Goal: Share content: Share content

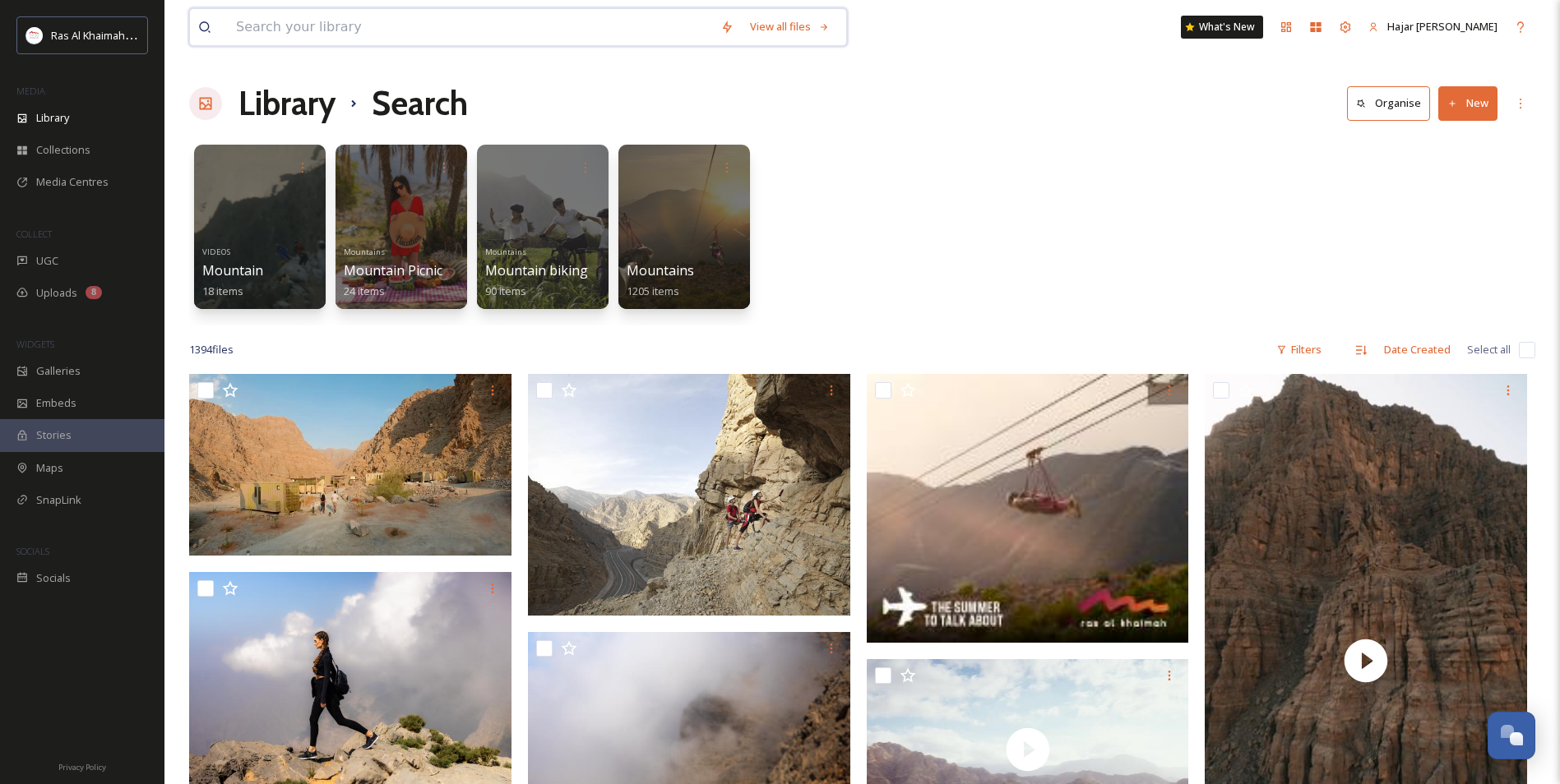
click at [270, 23] on input at bounding box center [470, 27] width 484 height 36
type input "desert"
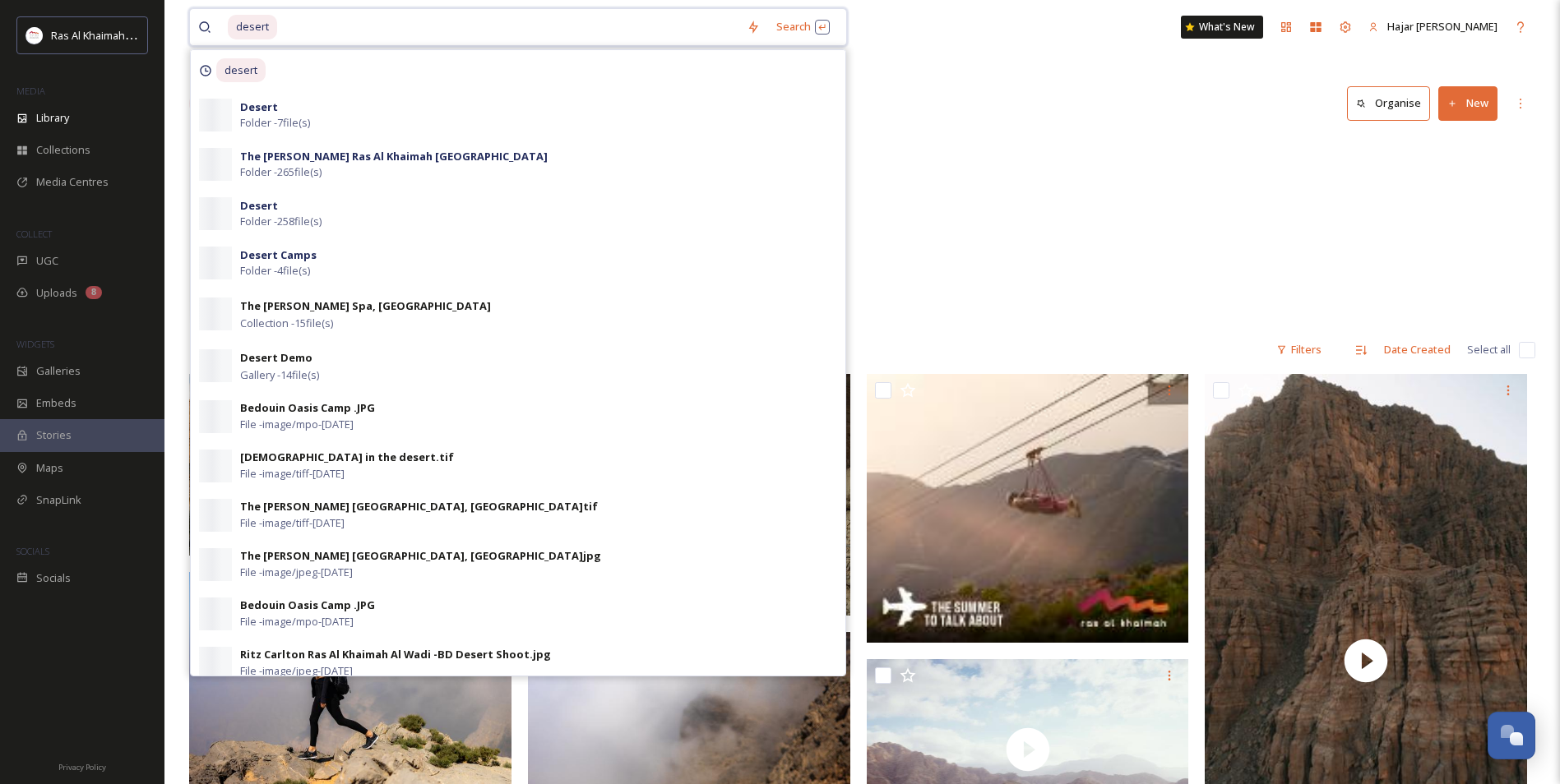
click at [315, 26] on input at bounding box center [508, 27] width 460 height 36
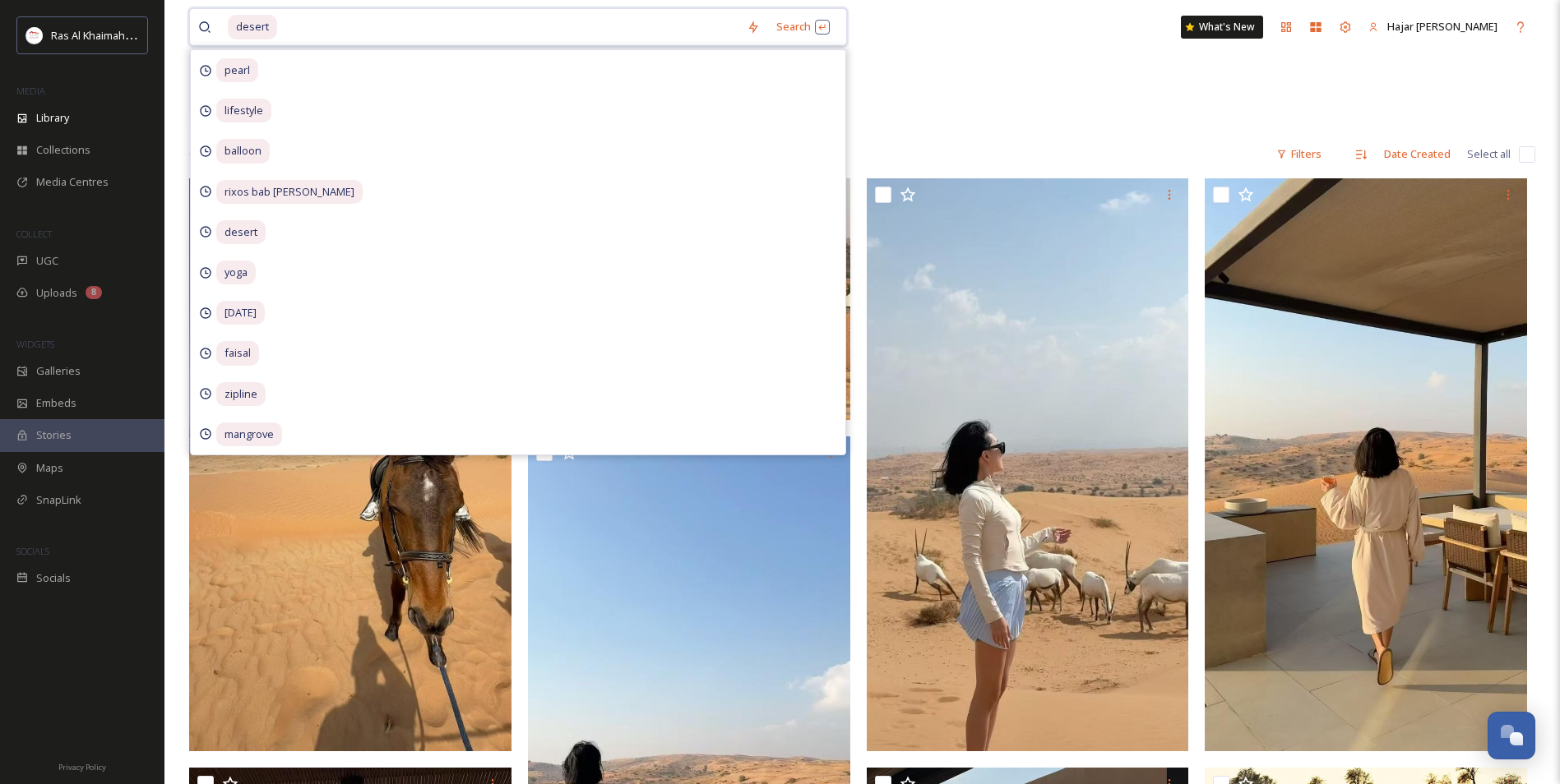
scroll to position [246, 0]
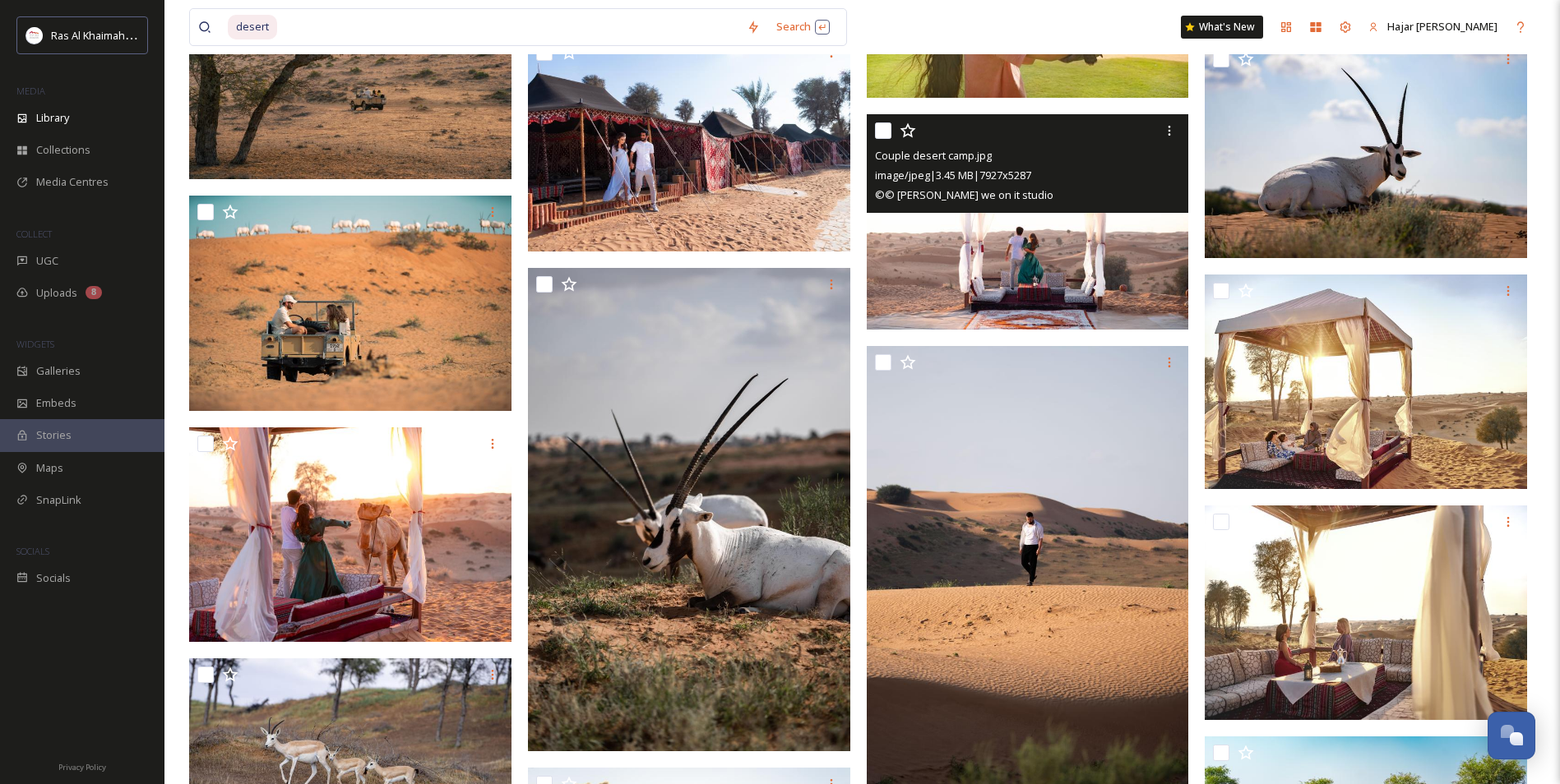
scroll to position [9042, 0]
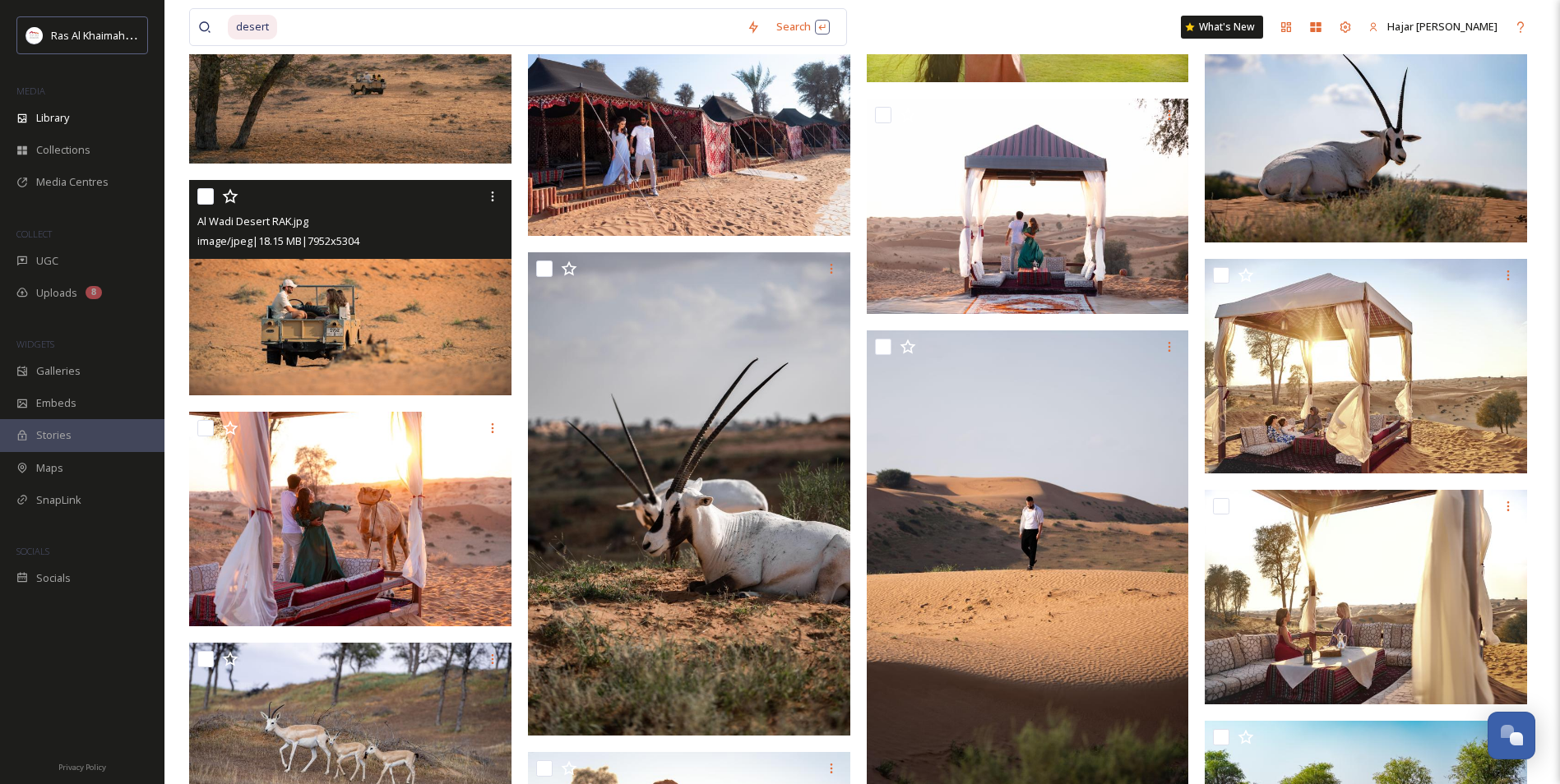
click at [336, 298] on img at bounding box center [350, 288] width 323 height 215
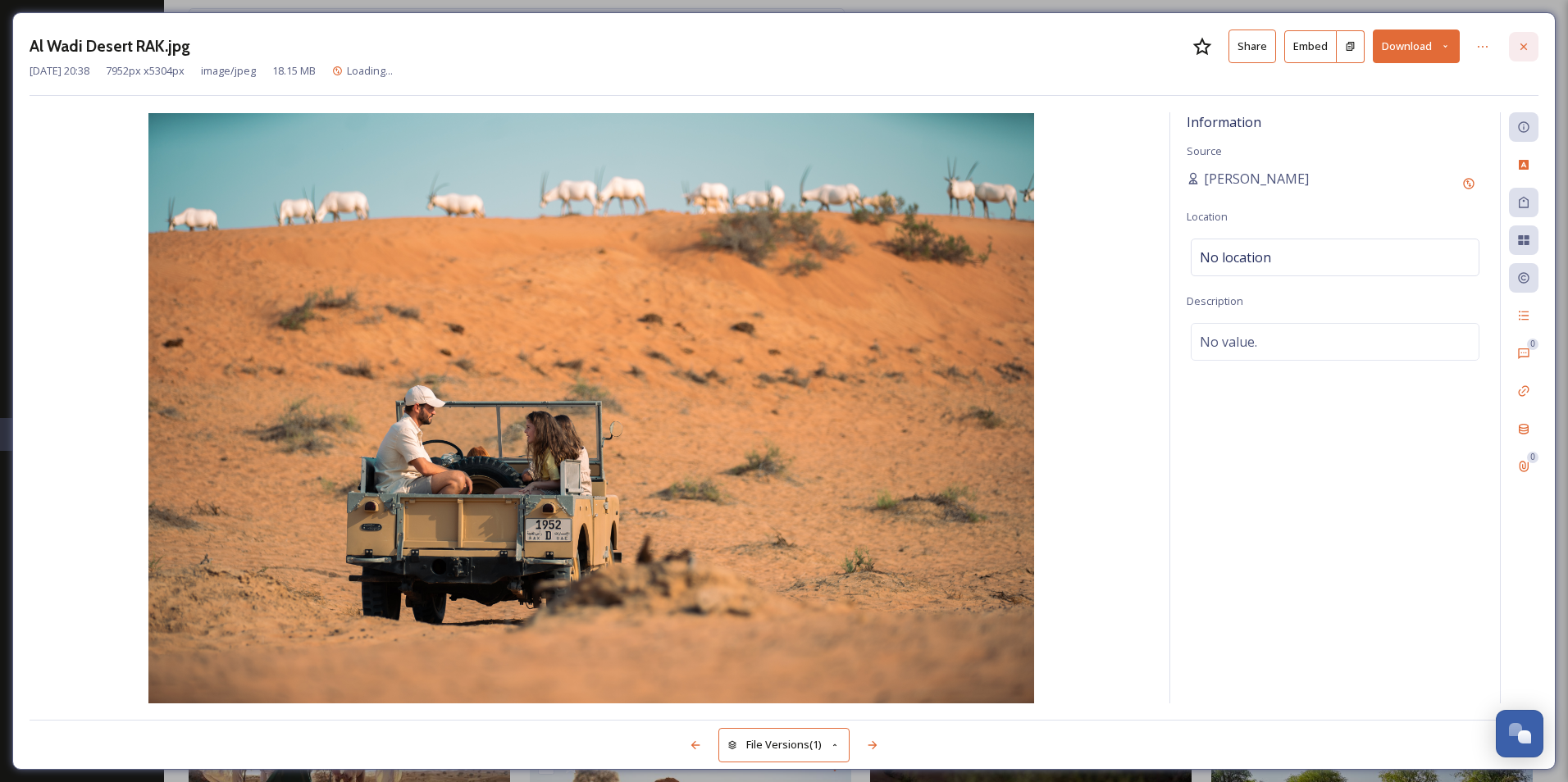
click at [1518, 49] on icon at bounding box center [1524, 47] width 13 height 13
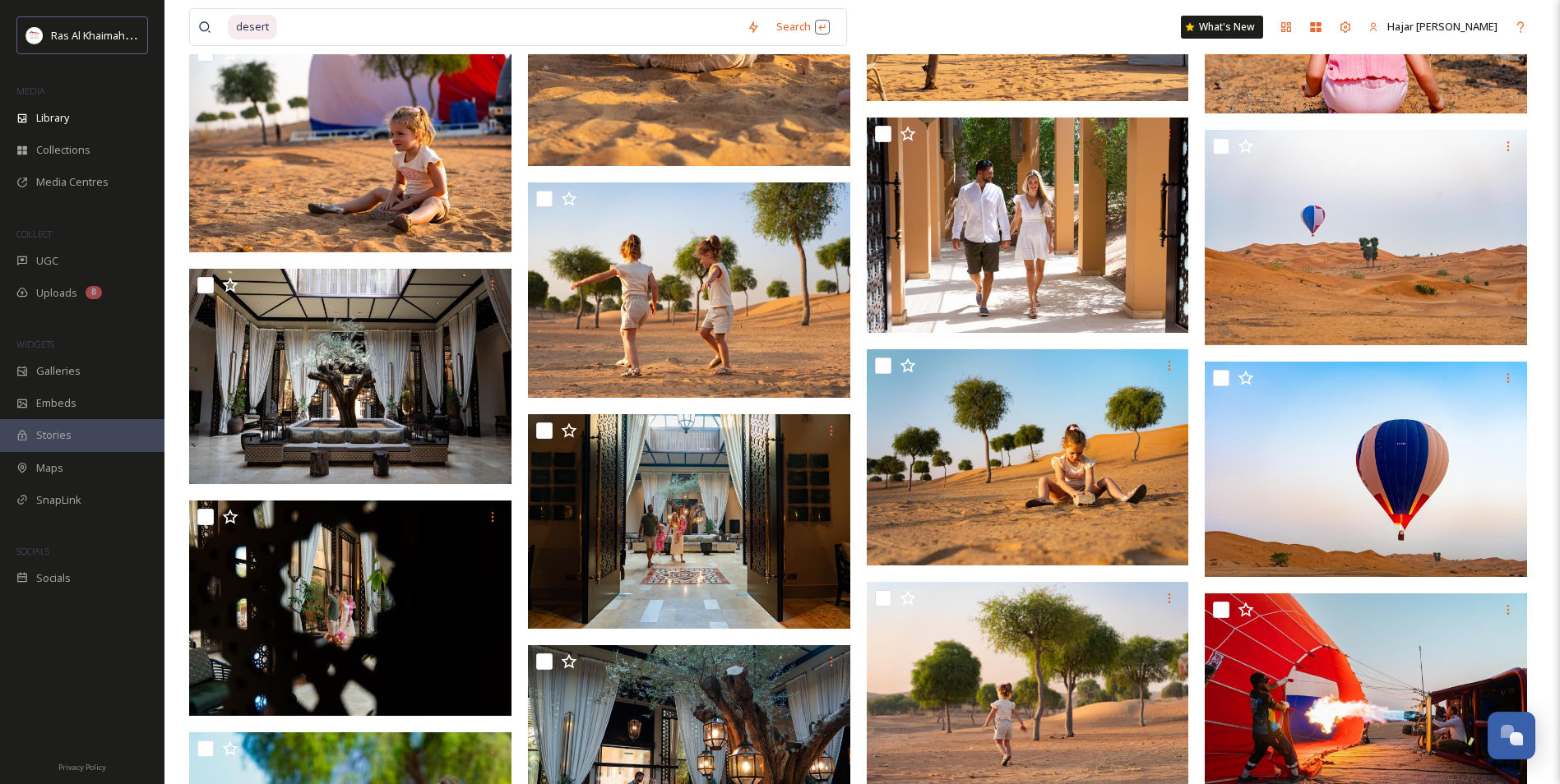
scroll to position [12659, 0]
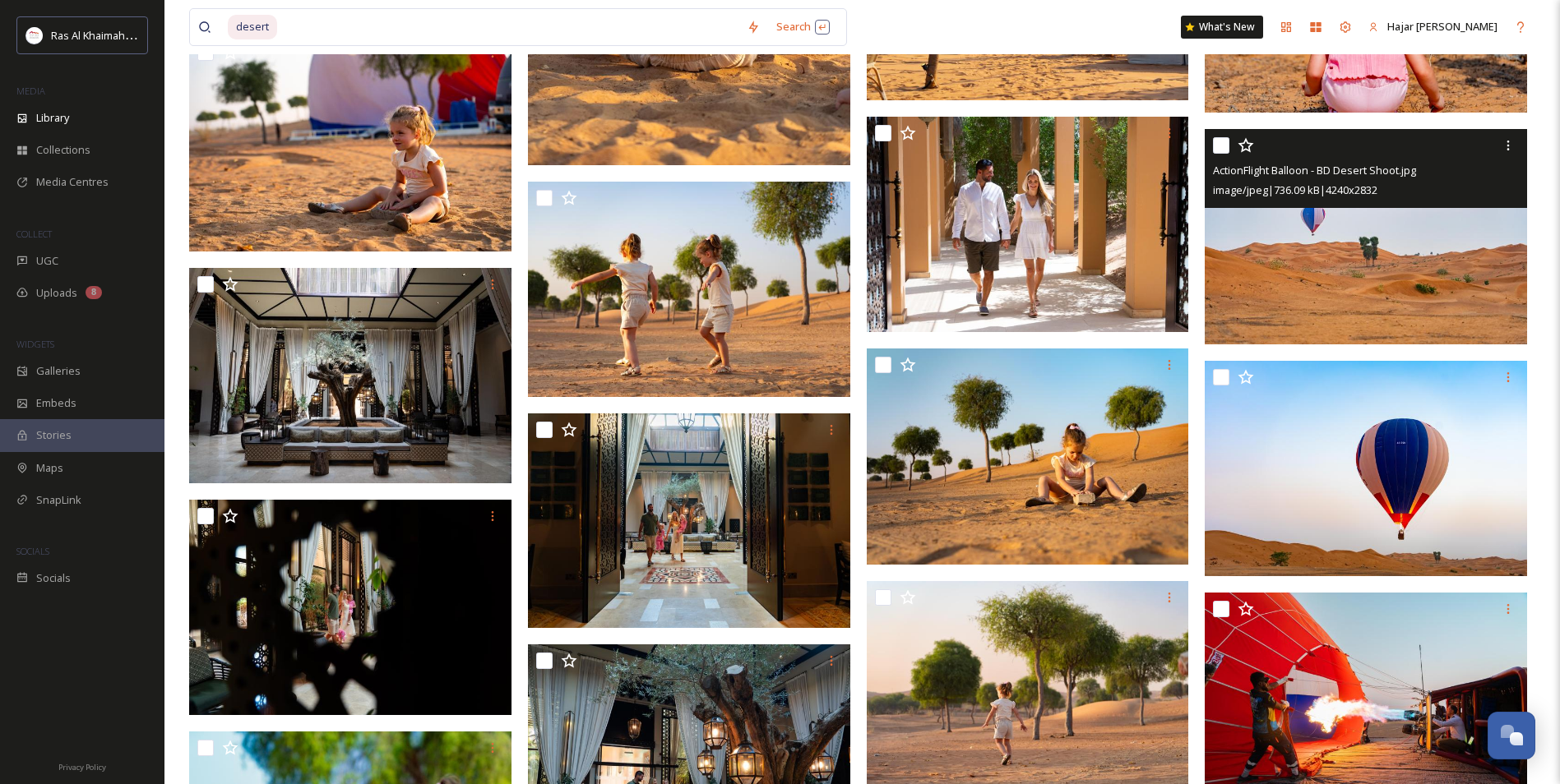
click at [1310, 329] on img at bounding box center [1365, 236] width 323 height 215
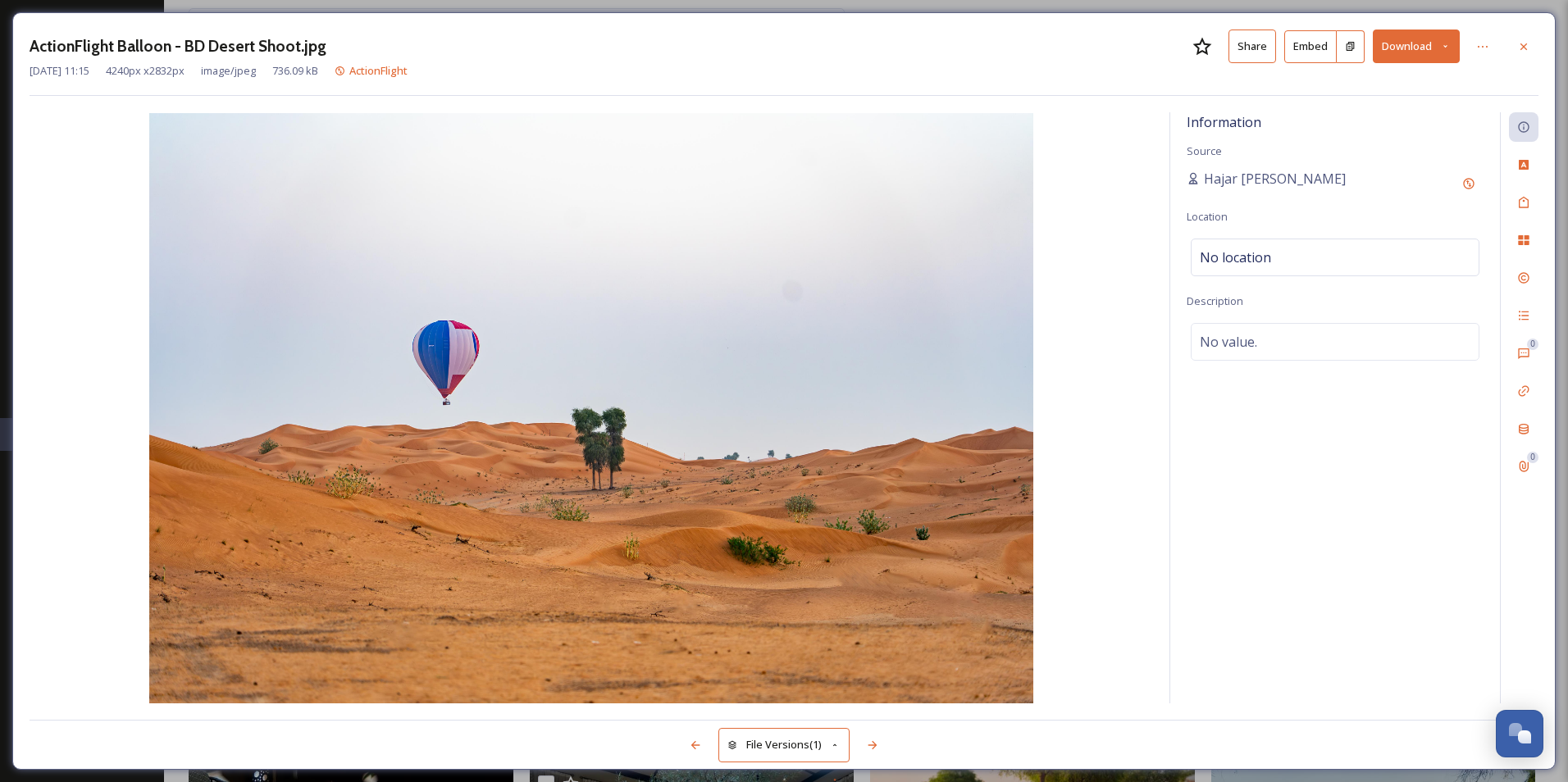
click at [1246, 50] on button "Share" at bounding box center [1253, 46] width 48 height 34
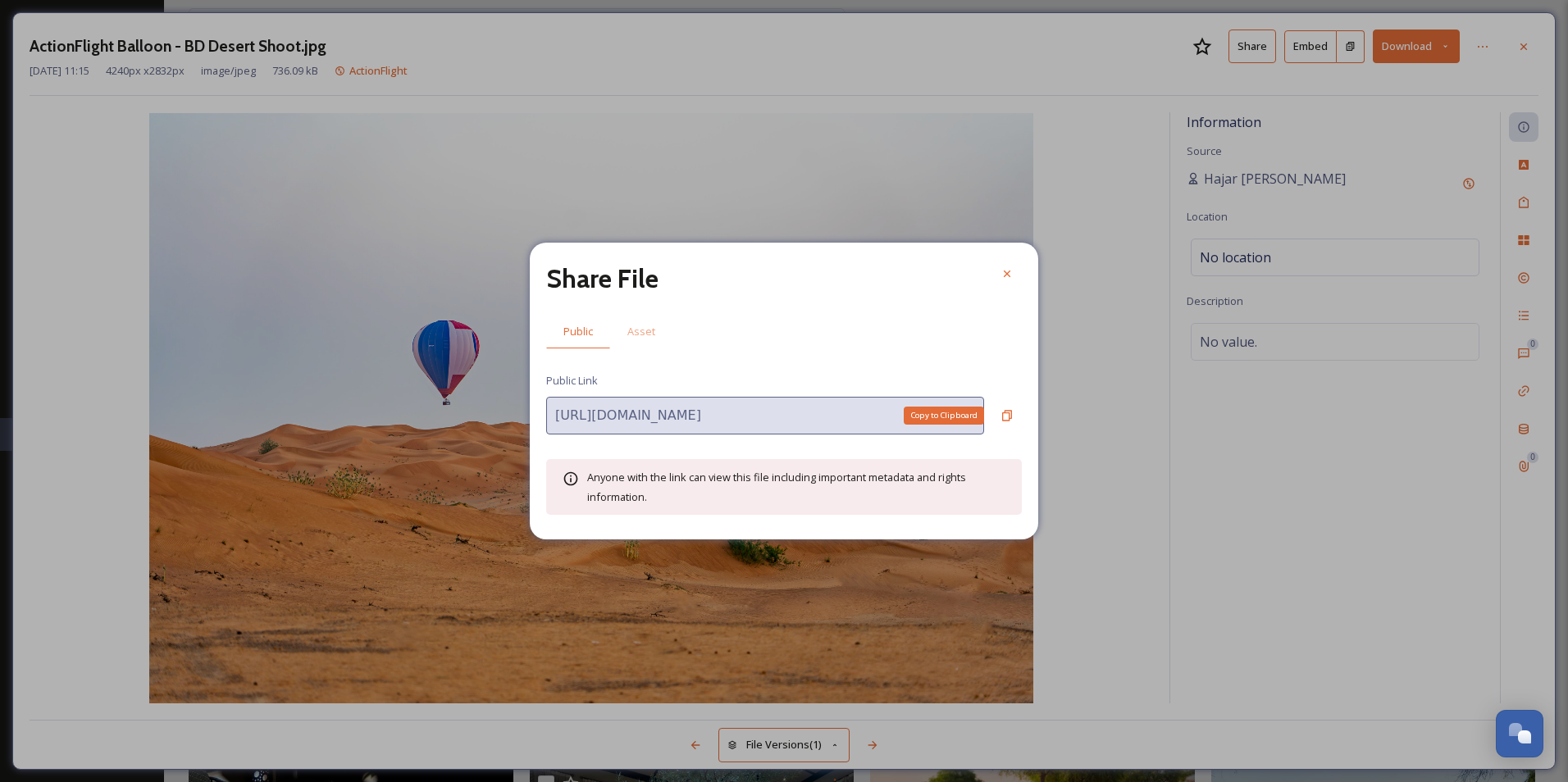
drag, startPoint x: 1012, startPoint y: 419, endPoint x: 1027, endPoint y: 412, distance: 16.6
click at [1011, 418] on icon at bounding box center [1007, 415] width 13 height 13
click at [1008, 413] on icon at bounding box center [1007, 415] width 13 height 13
drag, startPoint x: 1009, startPoint y: 283, endPoint x: 1009, endPoint y: 270, distance: 13.0
click at [1009, 282] on div at bounding box center [1007, 274] width 29 height 29
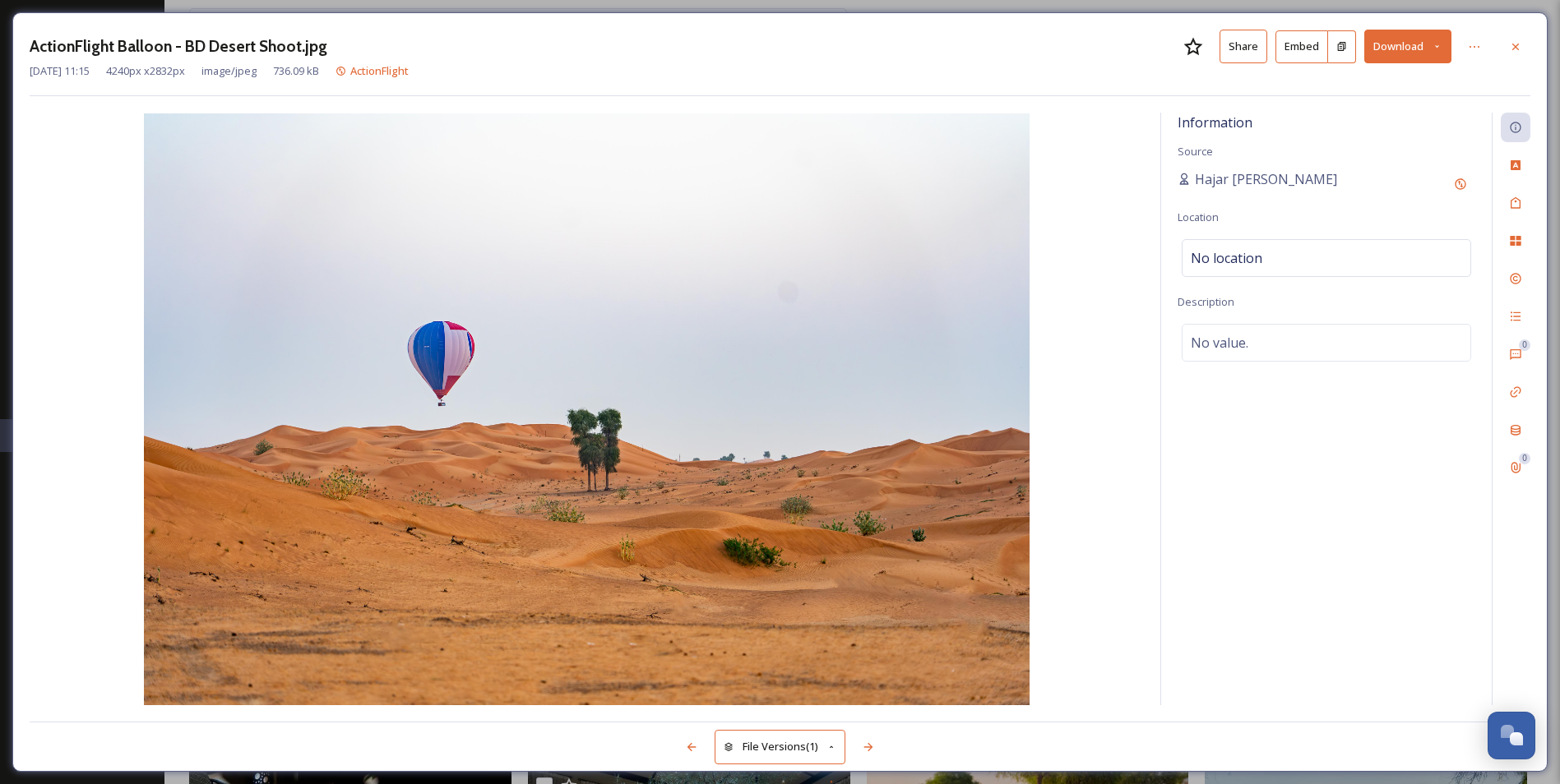
click at [1497, 51] on div "ActionFlight Balloon - BD Desert Shoot.jpg Share Embed Download" at bounding box center [780, 46] width 1500 height 34
click at [1512, 47] on icon at bounding box center [1515, 47] width 13 height 13
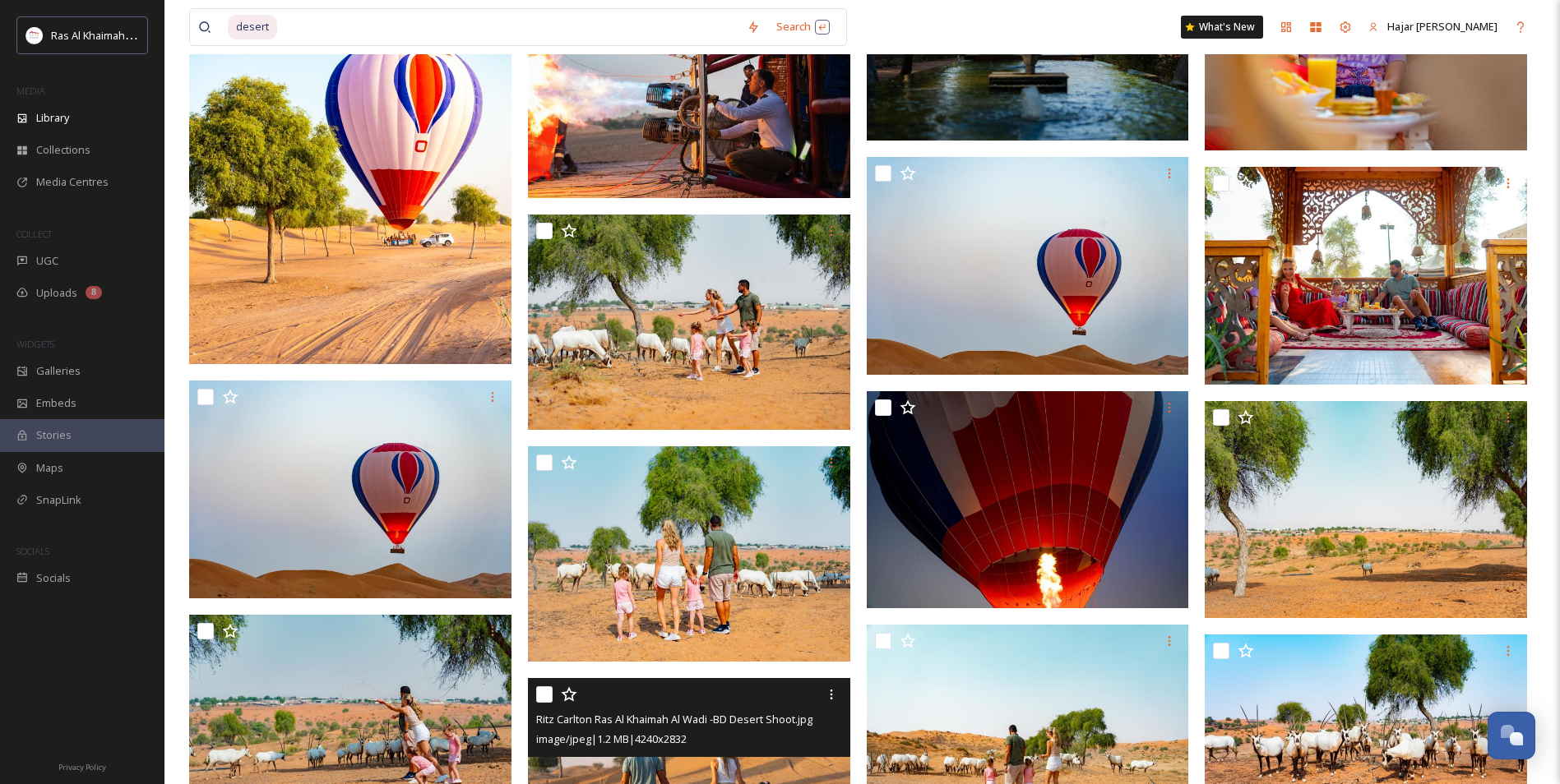
scroll to position [14302, 0]
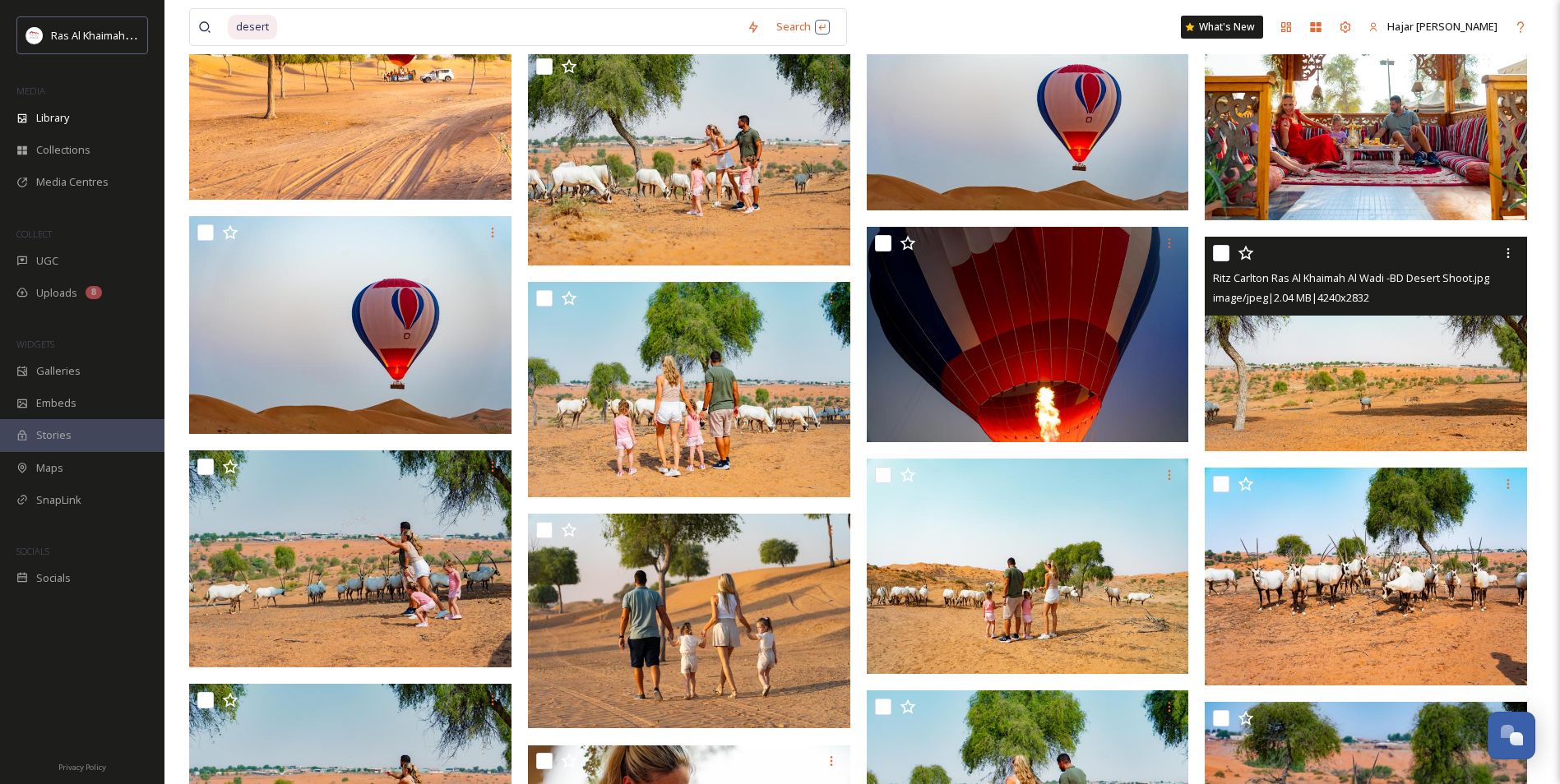
click at [1361, 344] on img at bounding box center [1365, 344] width 323 height 215
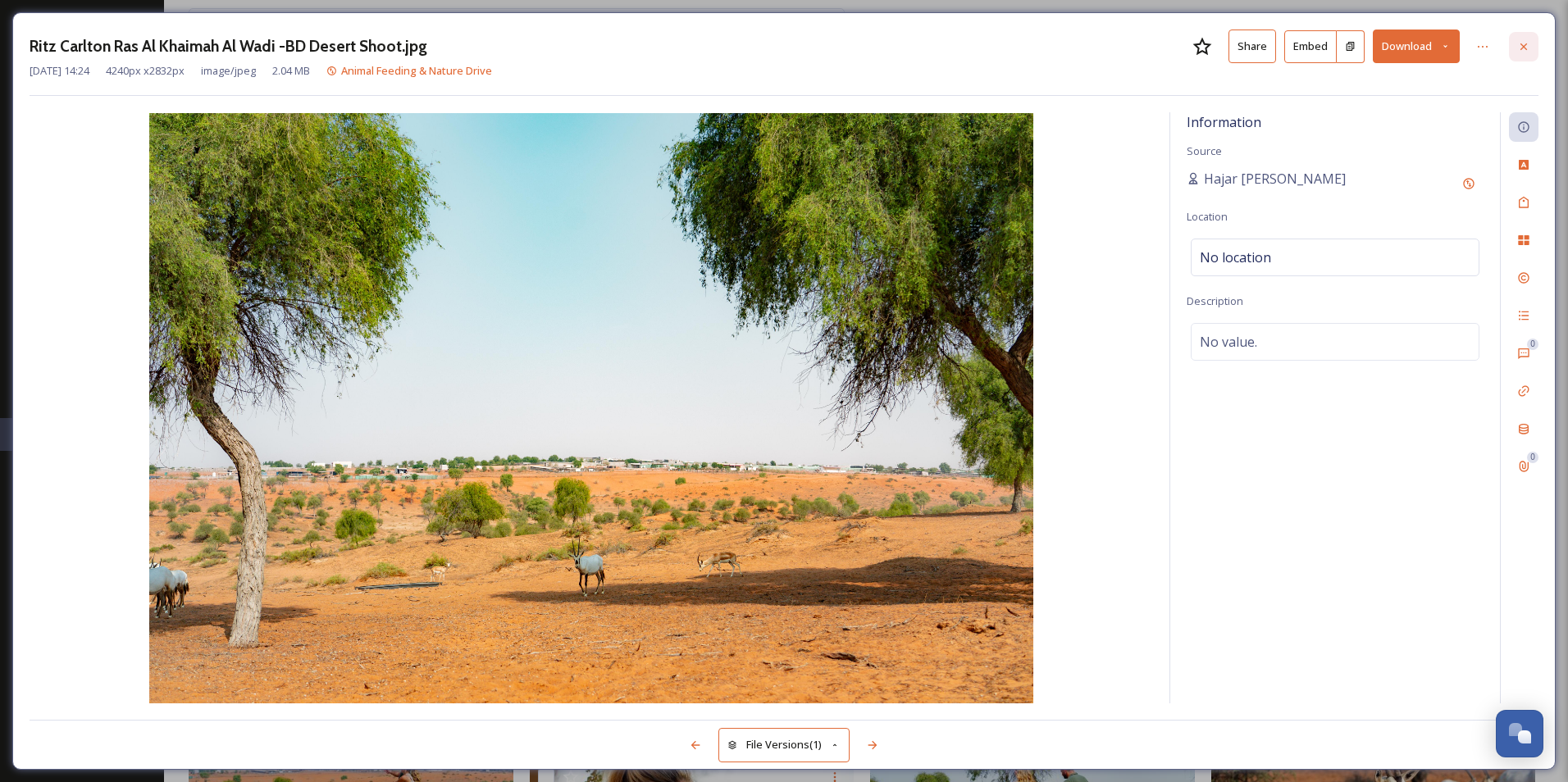
click at [1531, 50] on div at bounding box center [1524, 47] width 29 height 29
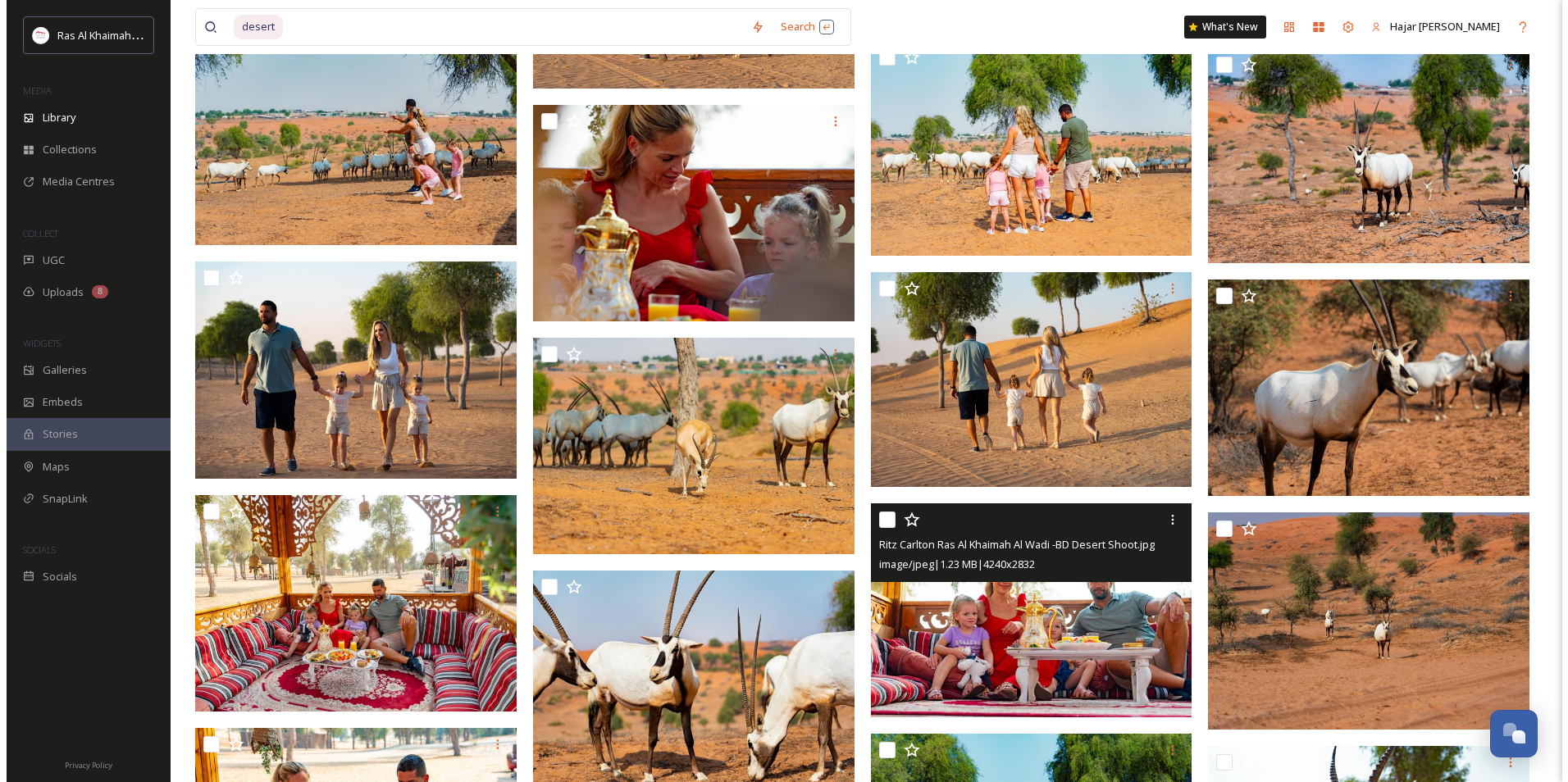
scroll to position [14922, 0]
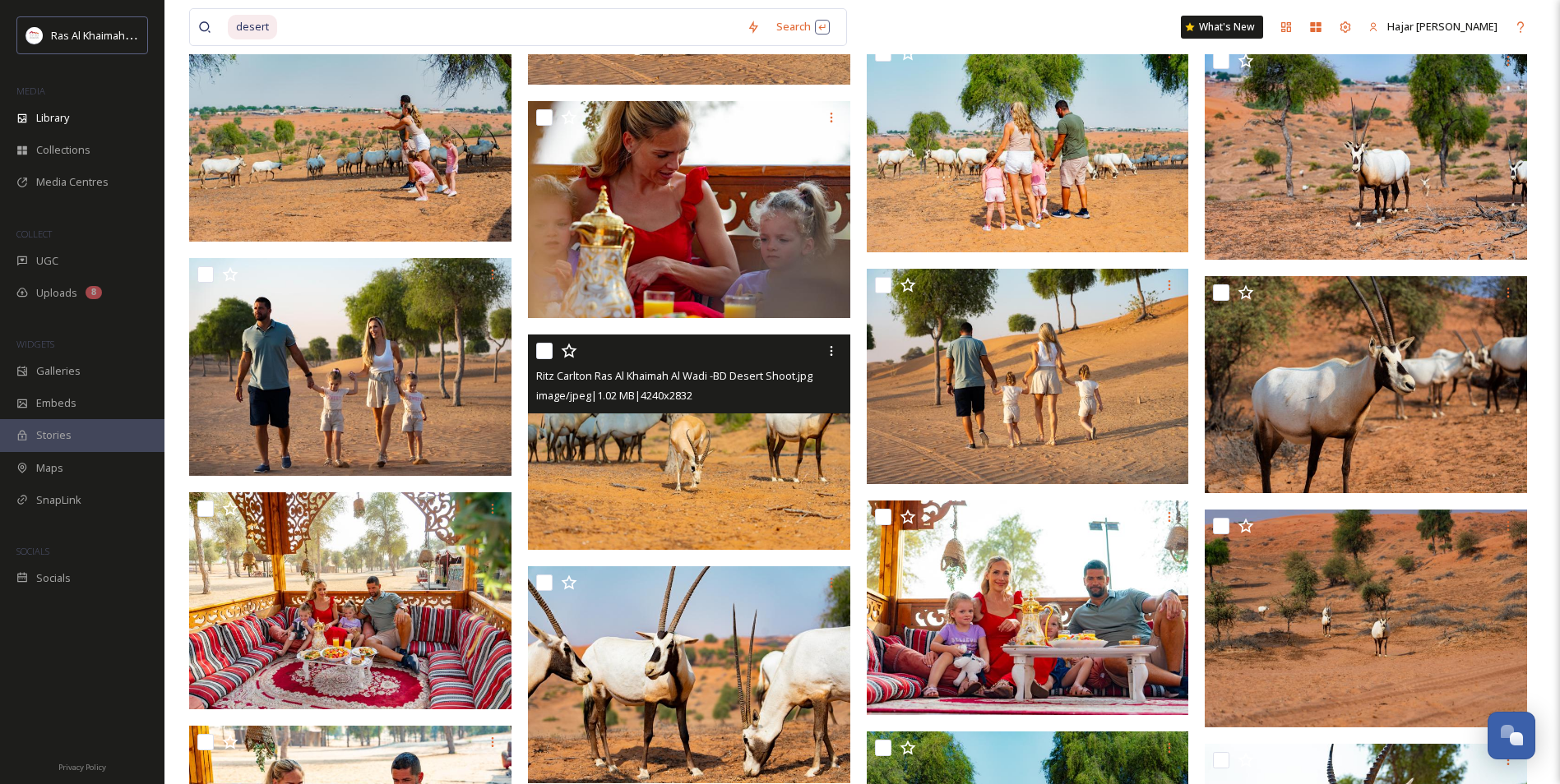
click at [624, 459] on img at bounding box center [689, 442] width 323 height 215
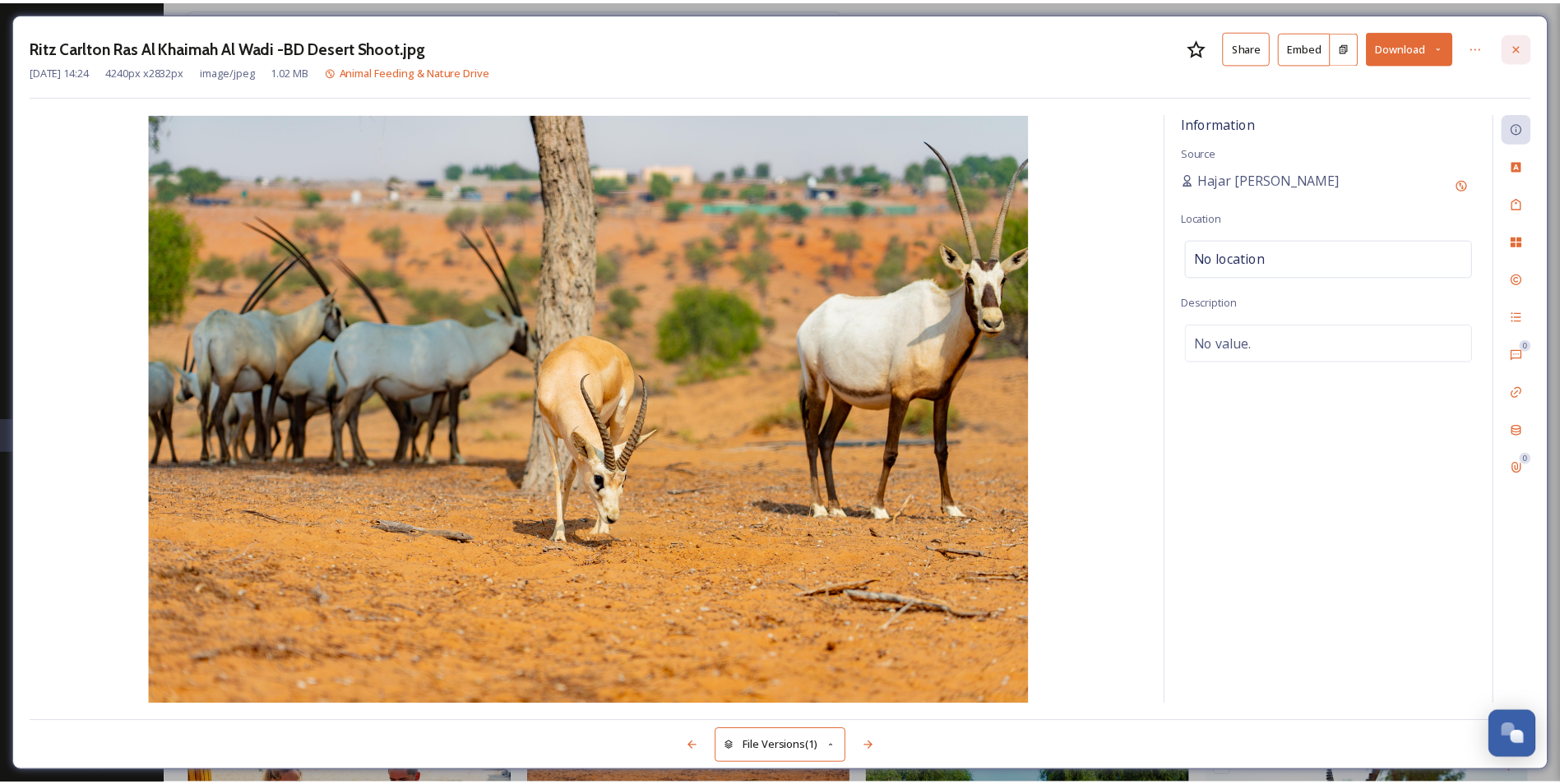
scroll to position [14963, 0]
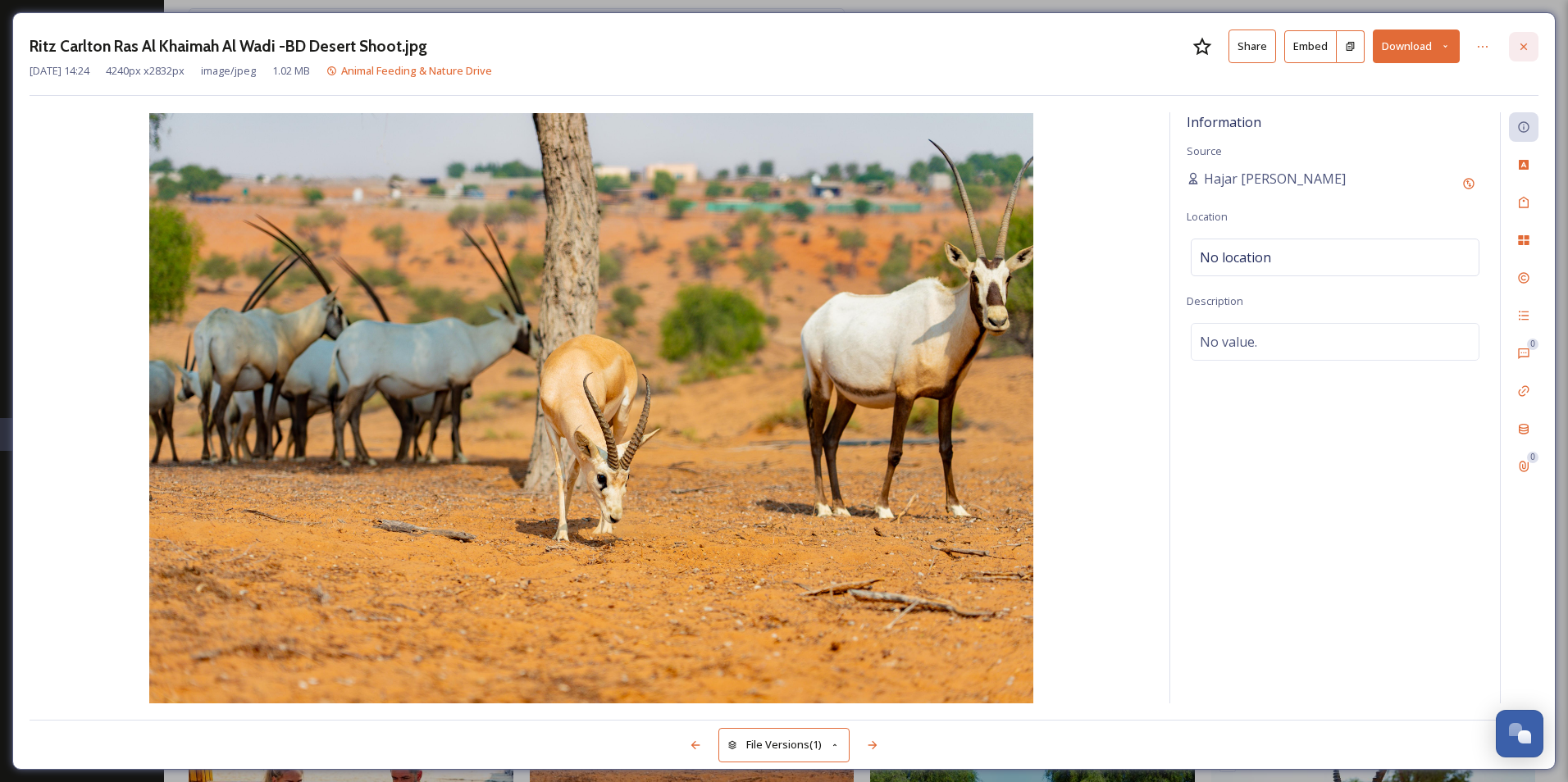
click at [1531, 47] on div at bounding box center [1524, 47] width 29 height 29
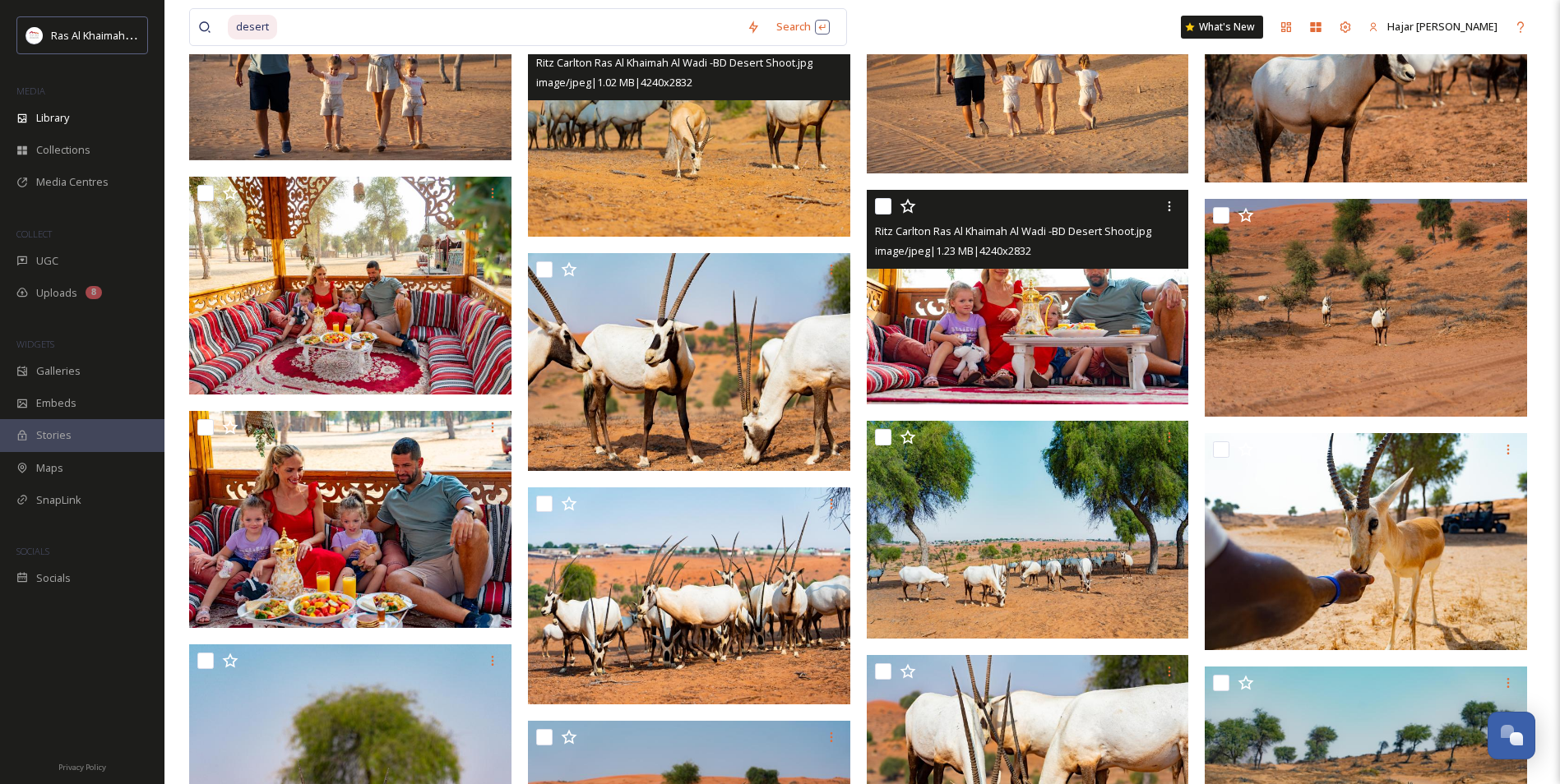
scroll to position [15374, 0]
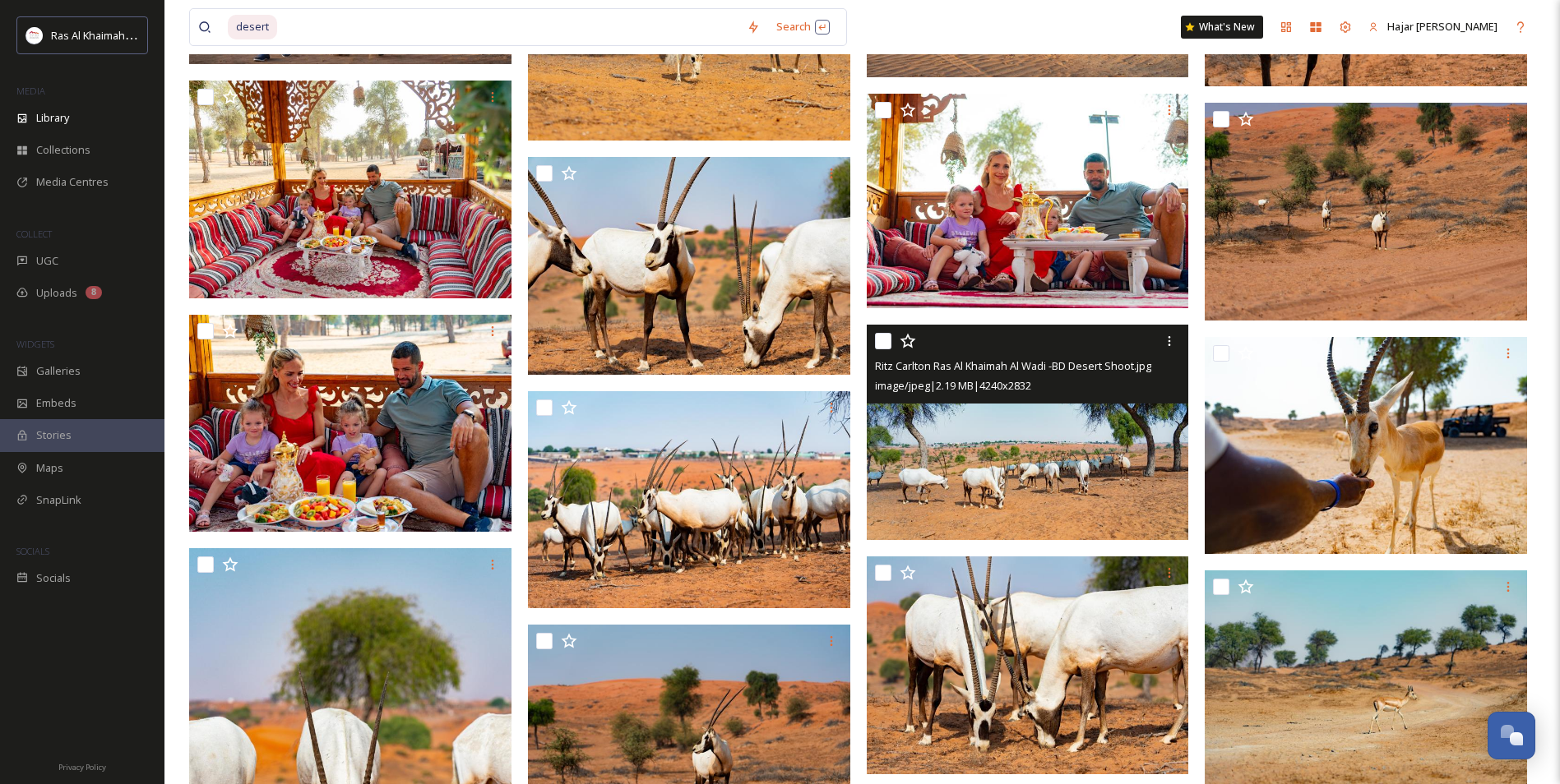
click at [1137, 475] on img at bounding box center [1028, 432] width 323 height 215
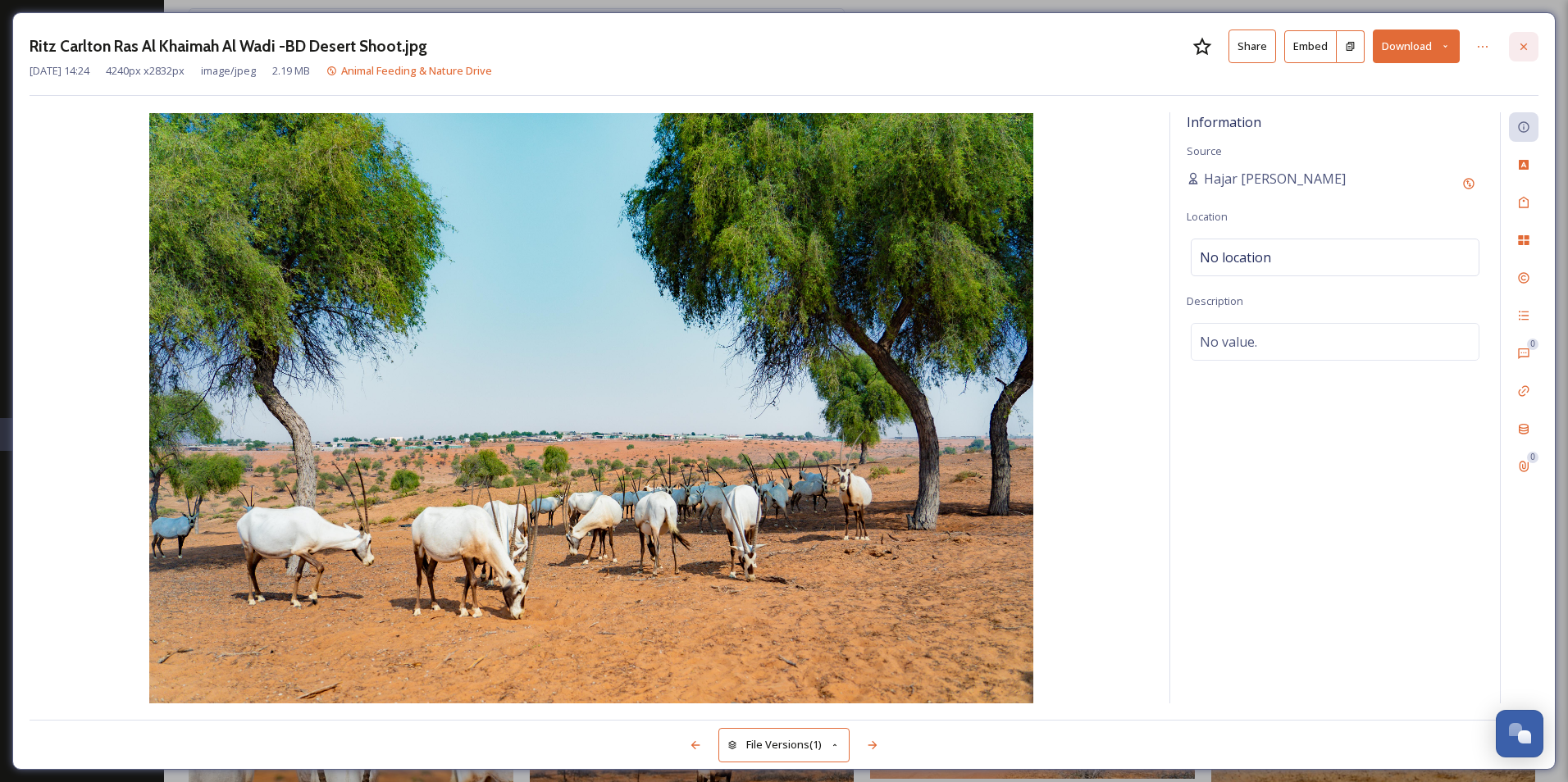
click at [1524, 50] on icon at bounding box center [1524, 47] width 13 height 13
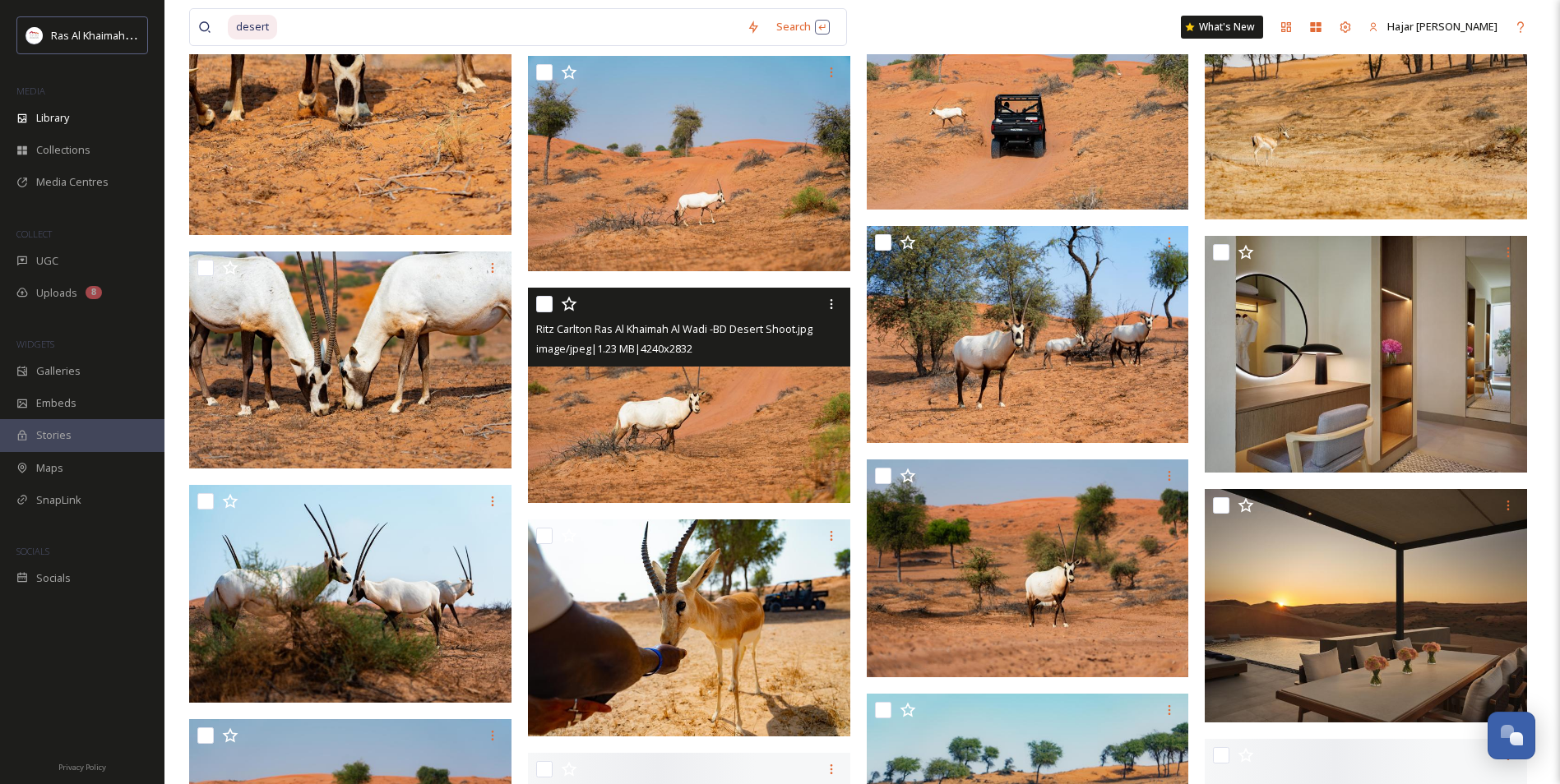
scroll to position [16196, 0]
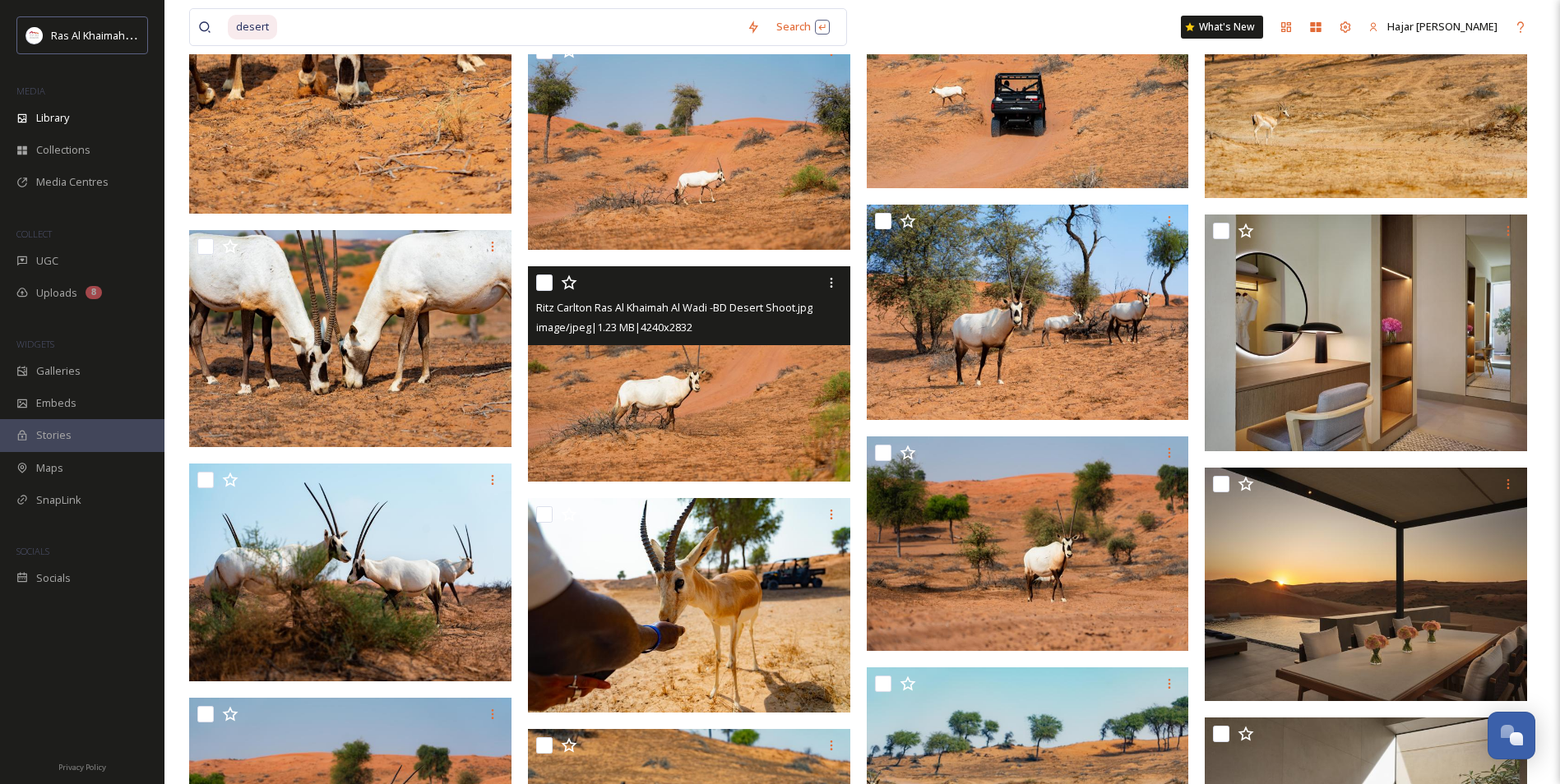
click at [663, 383] on img at bounding box center [689, 374] width 323 height 215
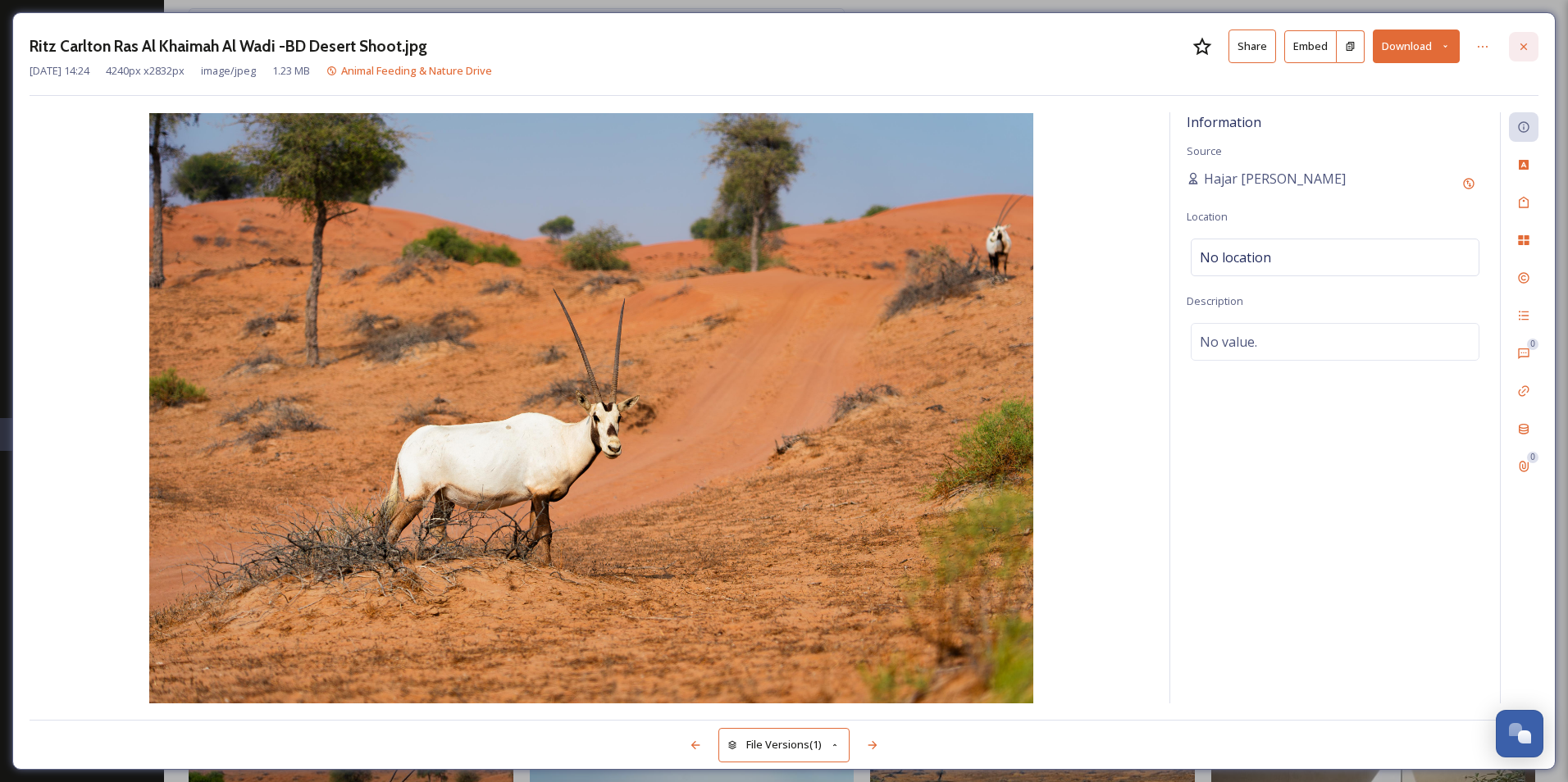
click at [1528, 43] on icon at bounding box center [1524, 47] width 13 height 13
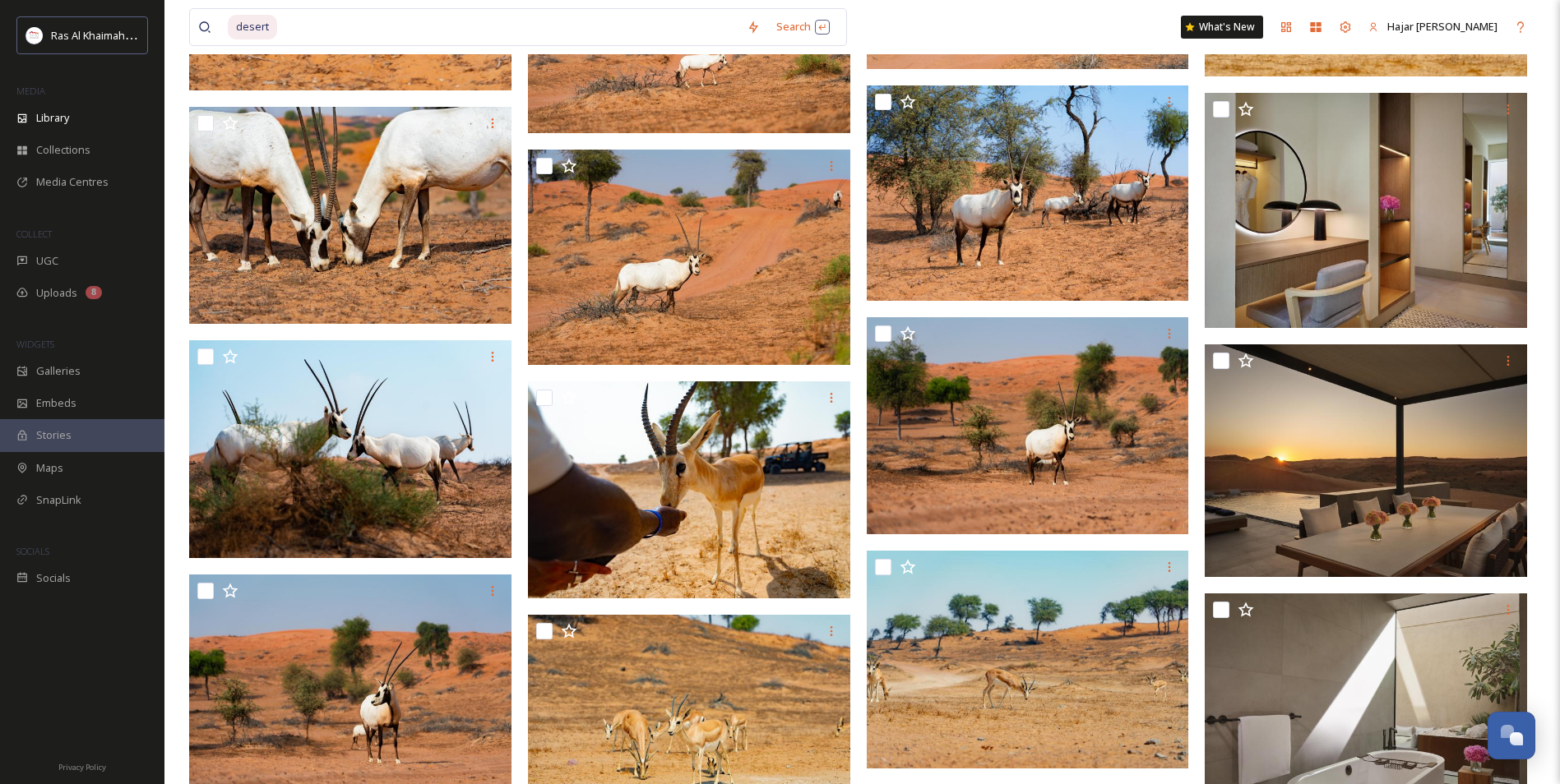
scroll to position [16360, 0]
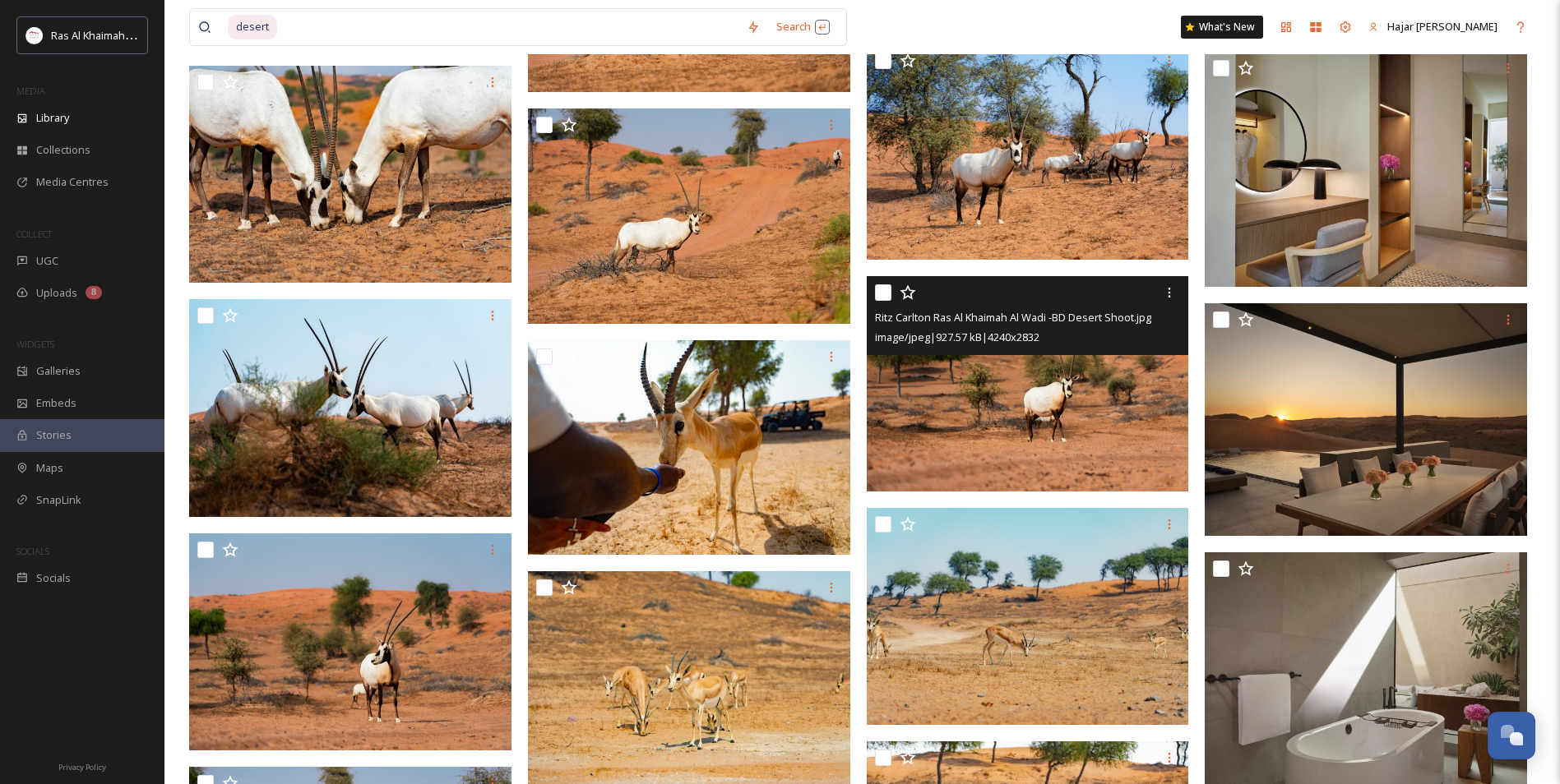
click at [1077, 407] on img at bounding box center [1028, 383] width 323 height 215
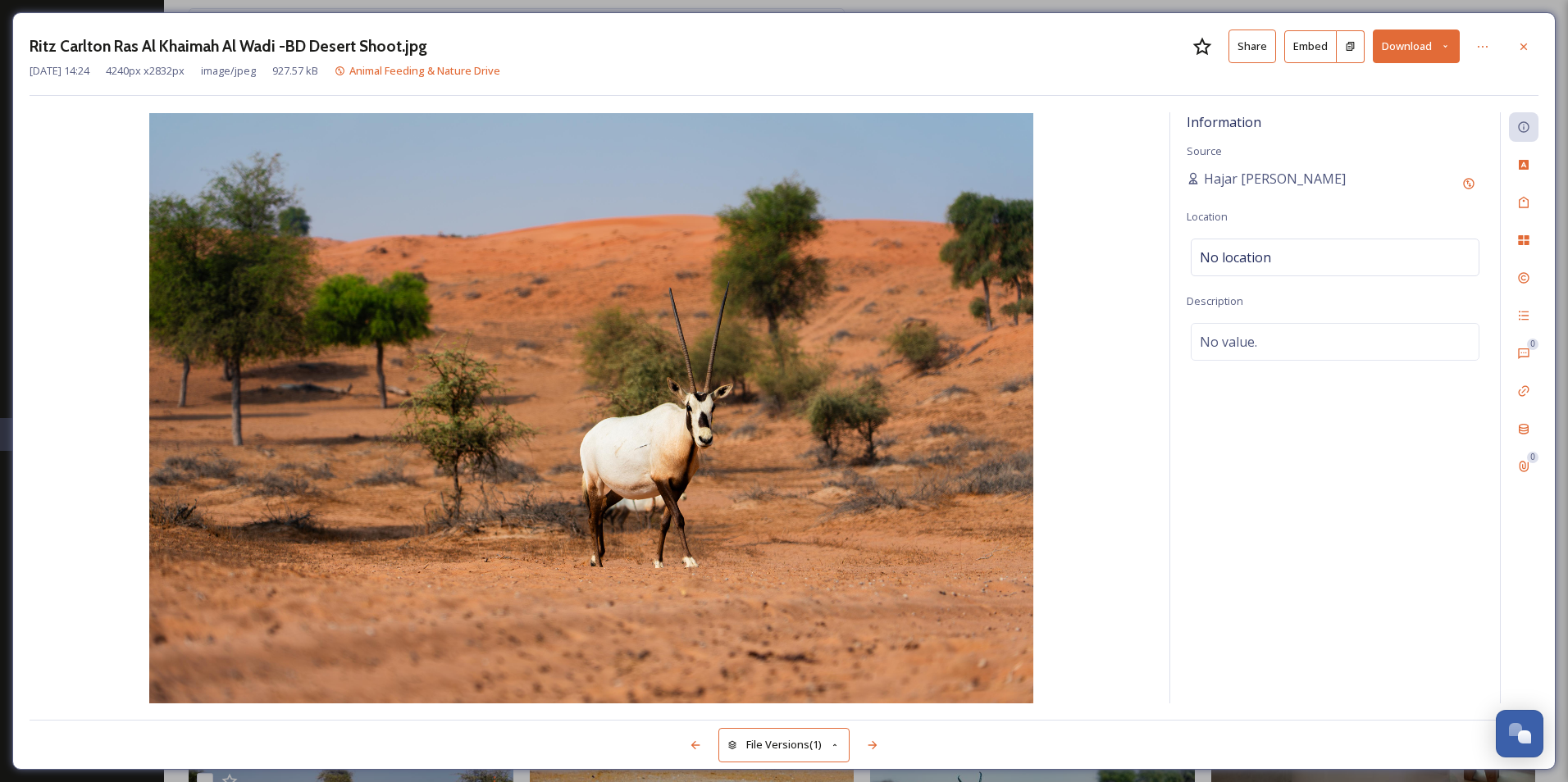
click at [1259, 45] on button "Share" at bounding box center [1253, 46] width 48 height 34
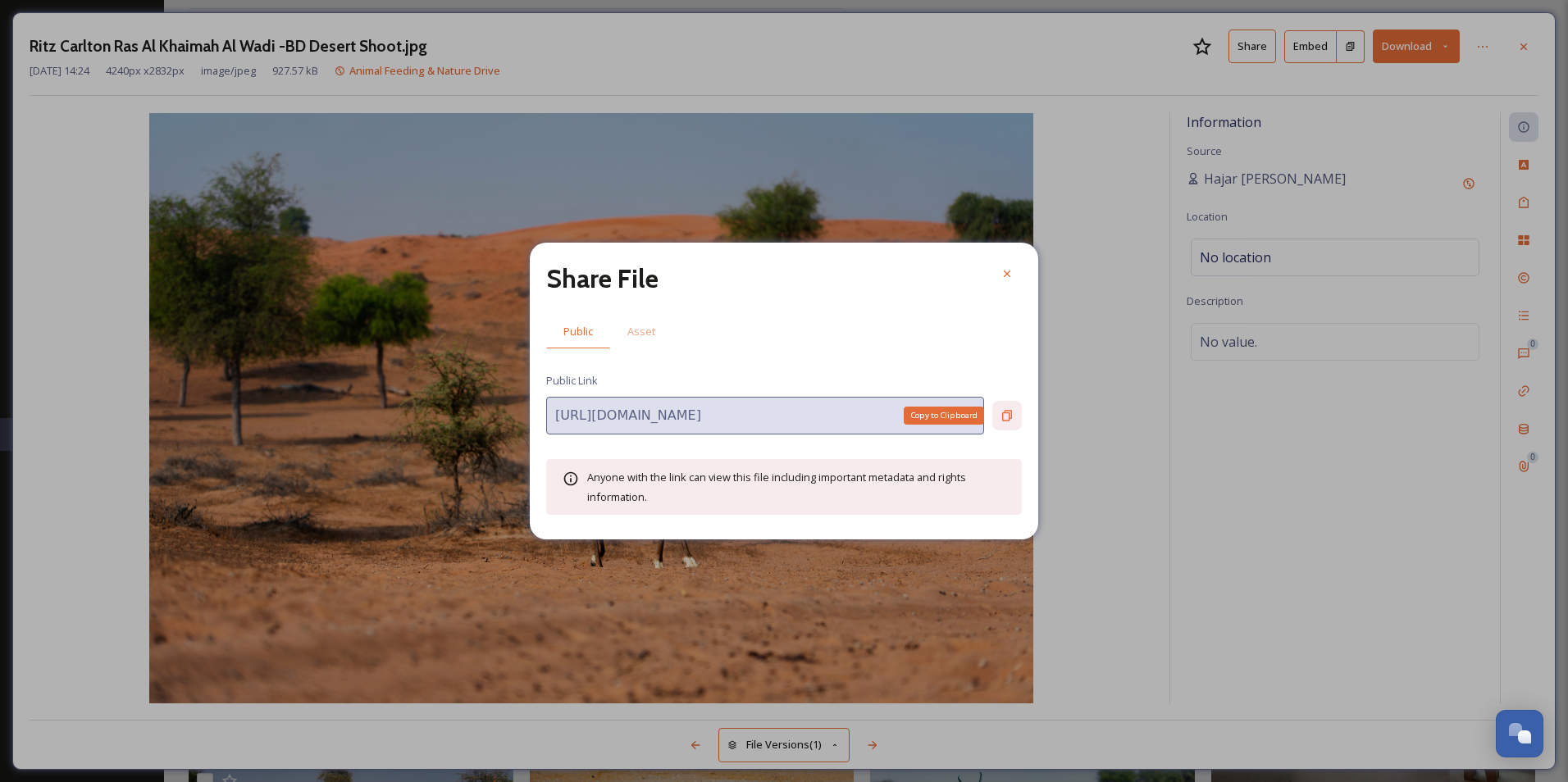
click at [1007, 415] on icon at bounding box center [1007, 415] width 13 height 13
click at [1008, 269] on icon at bounding box center [1007, 274] width 13 height 13
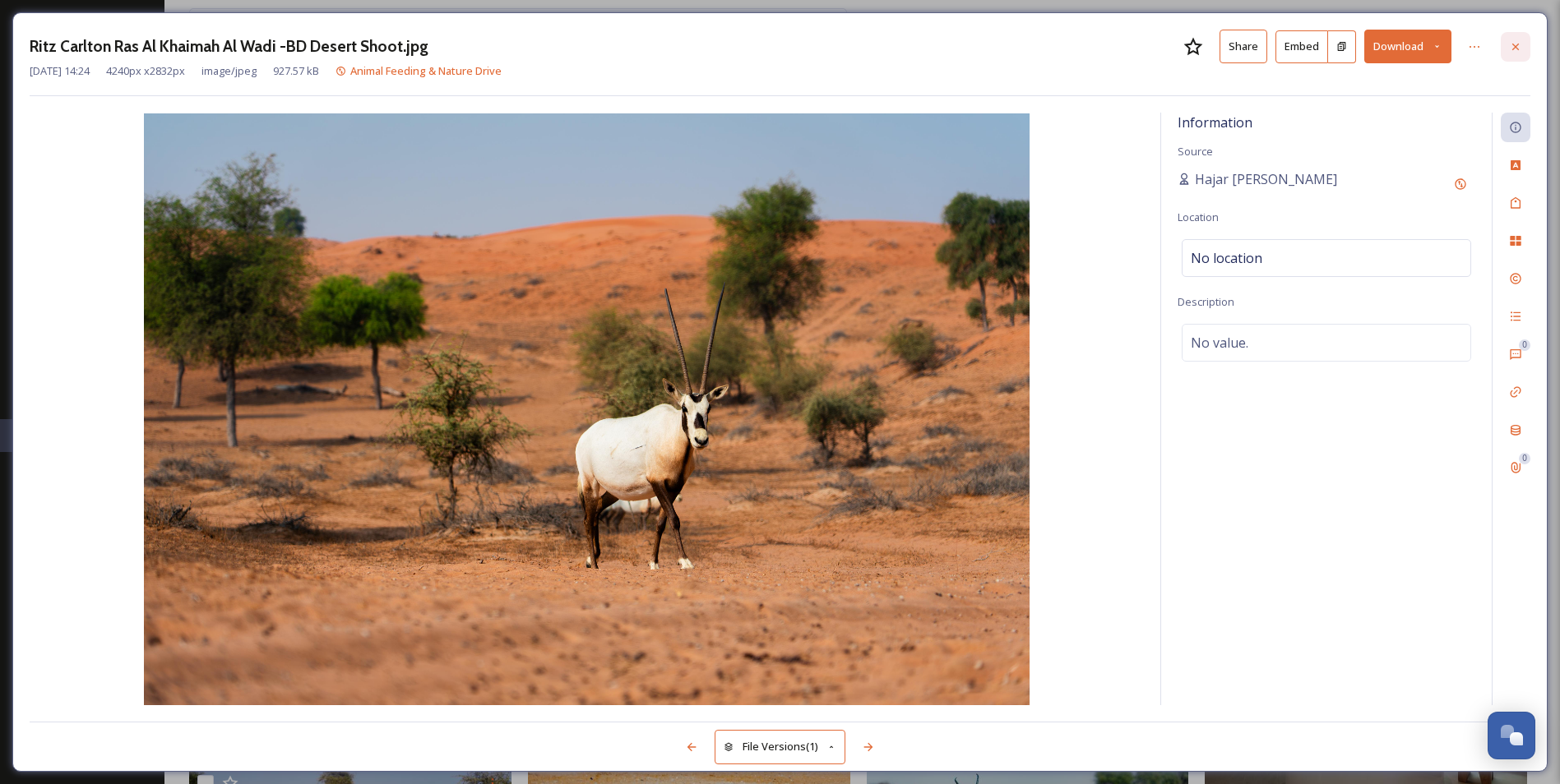
click at [1513, 43] on icon at bounding box center [1515, 47] width 13 height 13
